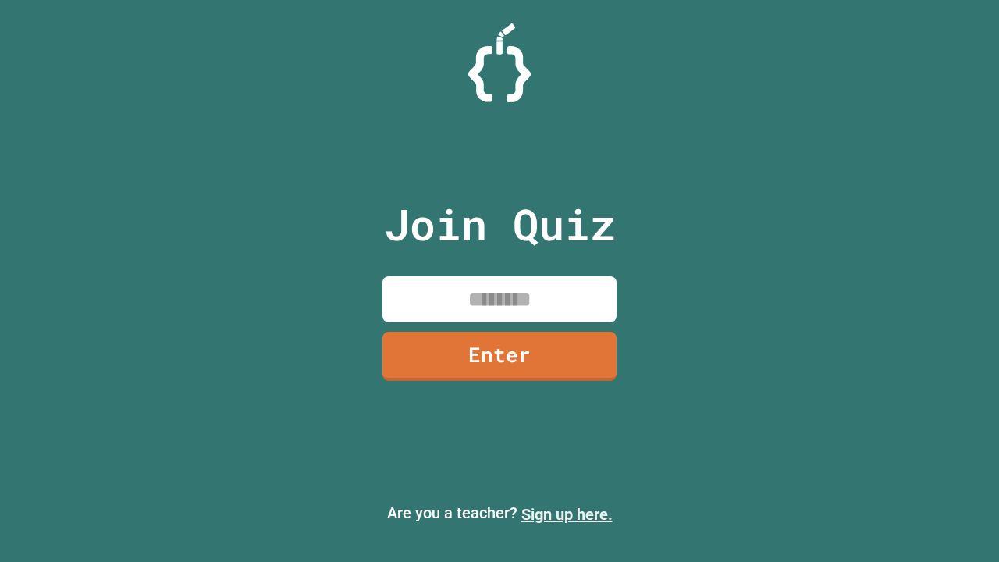
click at [566, 514] on link "Sign up here." at bounding box center [566, 514] width 91 height 19
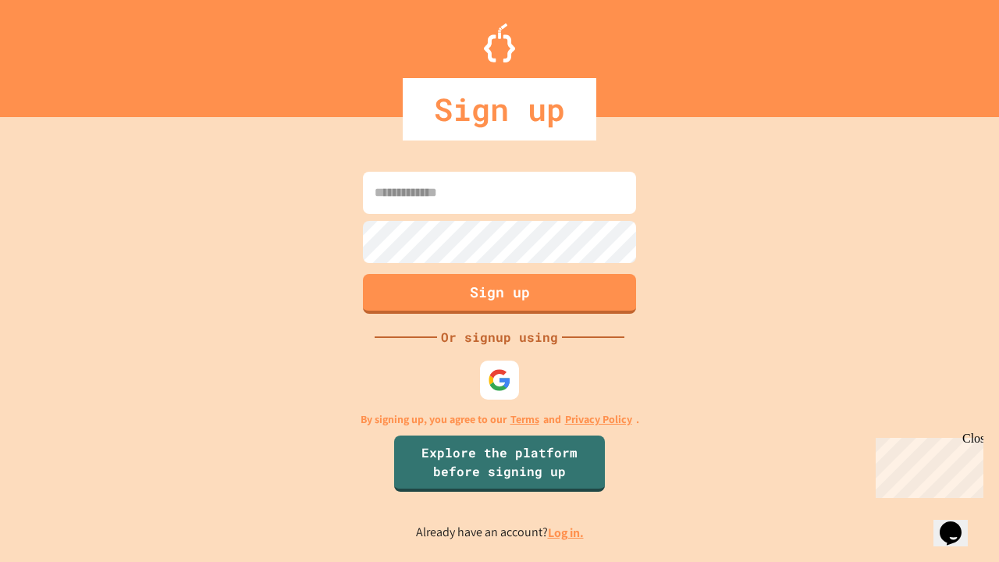
click at [566, 532] on link "Log in." at bounding box center [566, 532] width 36 height 16
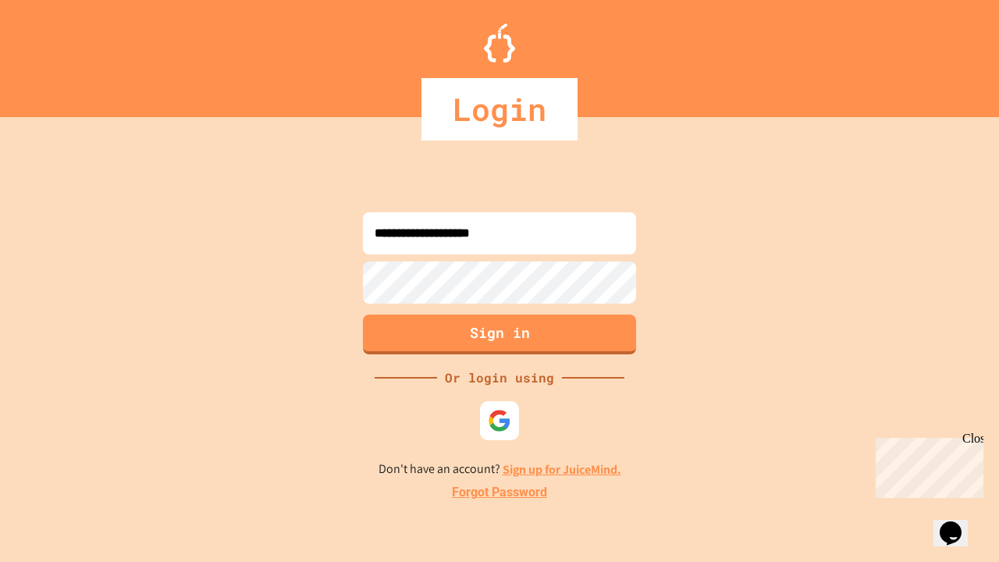
type input "**********"
